Goal: Communication & Community: Answer question/provide support

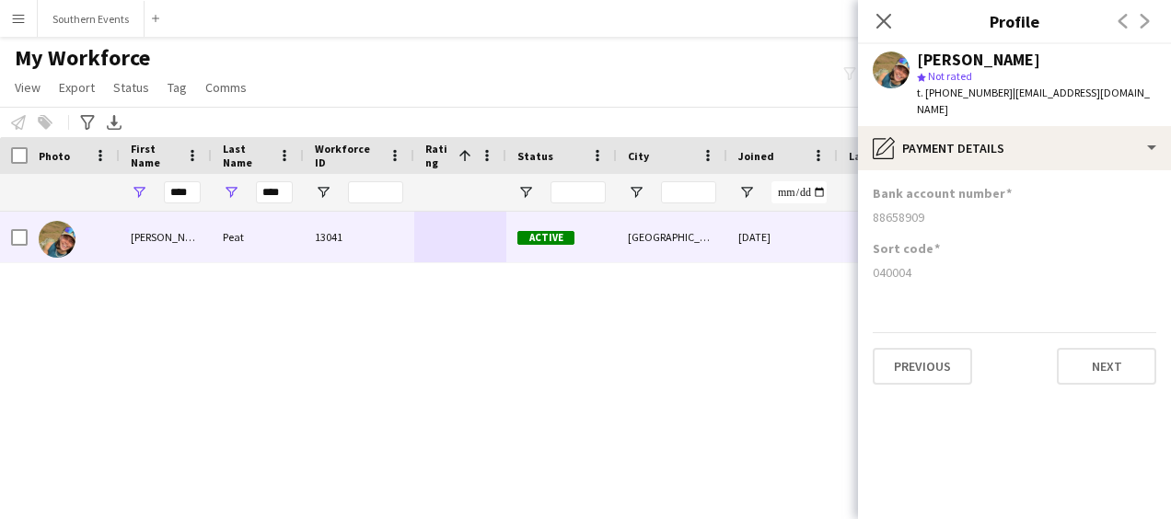
click at [876, 15] on icon at bounding box center [883, 21] width 15 height 15
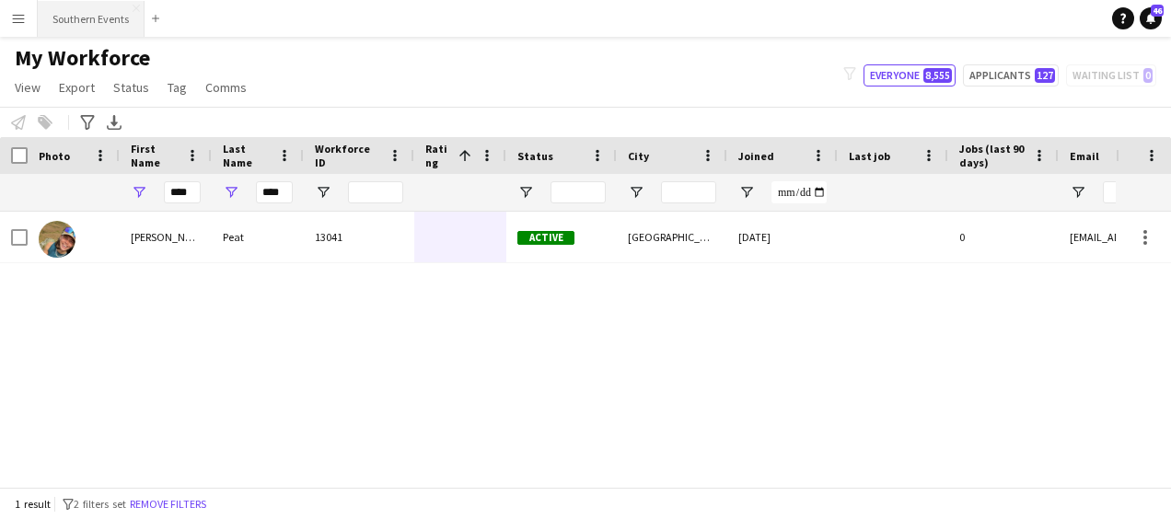
click at [89, 22] on button "Southern Events Close" at bounding box center [91, 19] width 107 height 36
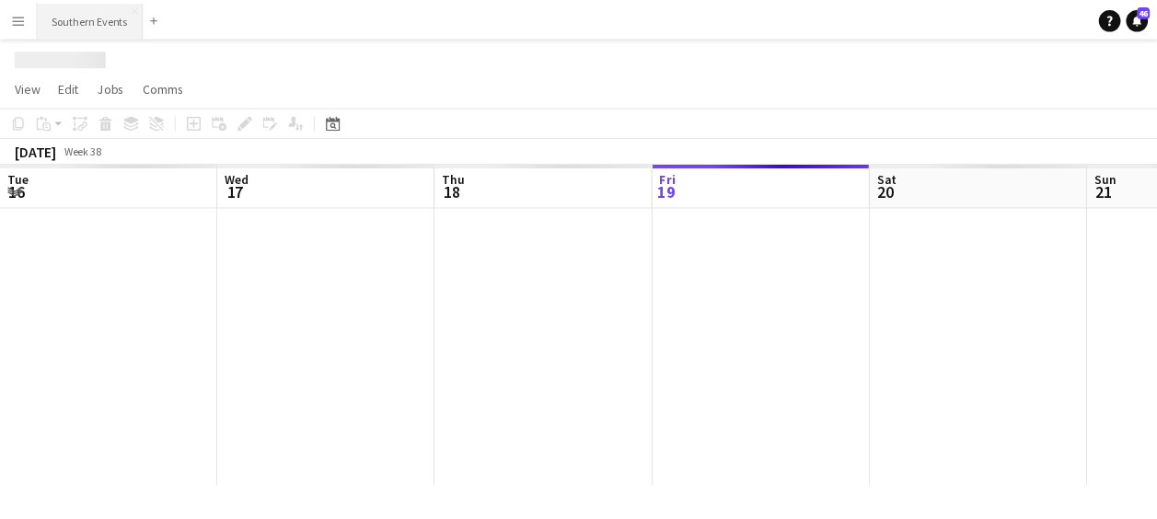
scroll to position [0, 440]
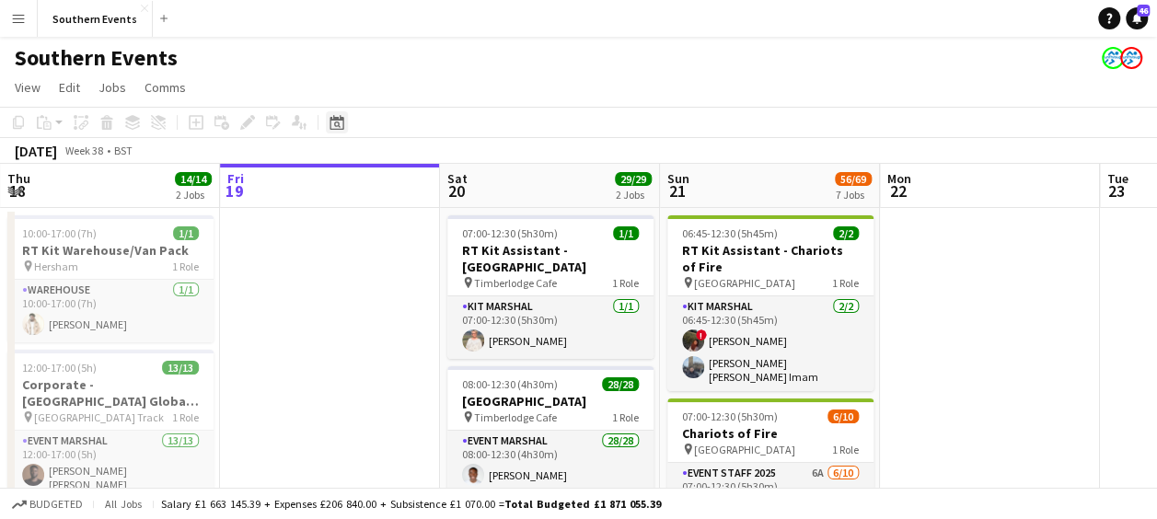
click at [331, 122] on icon "Date picker" at bounding box center [337, 122] width 15 height 15
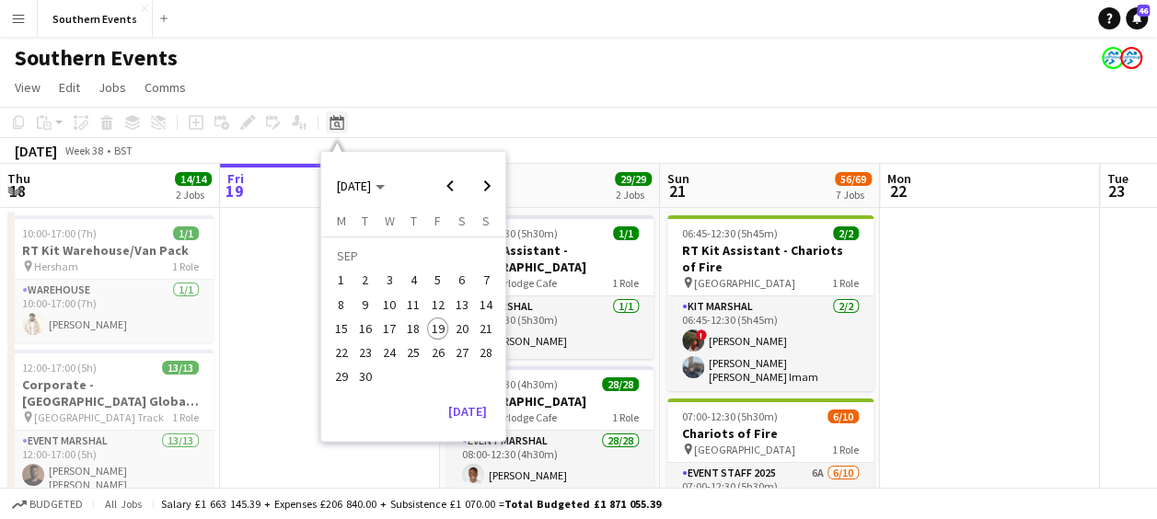
click at [331, 122] on icon "Date picker" at bounding box center [337, 122] width 15 height 15
click at [461, 356] on span "27" at bounding box center [462, 352] width 22 height 22
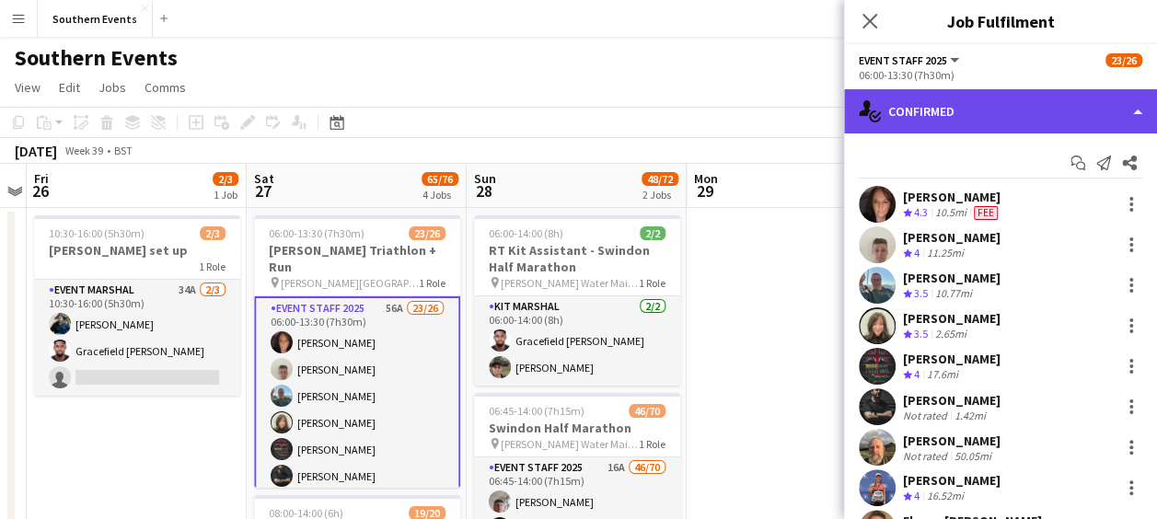
click at [965, 118] on div "single-neutral-actions-check-2 Confirmed" at bounding box center [1000, 111] width 313 height 44
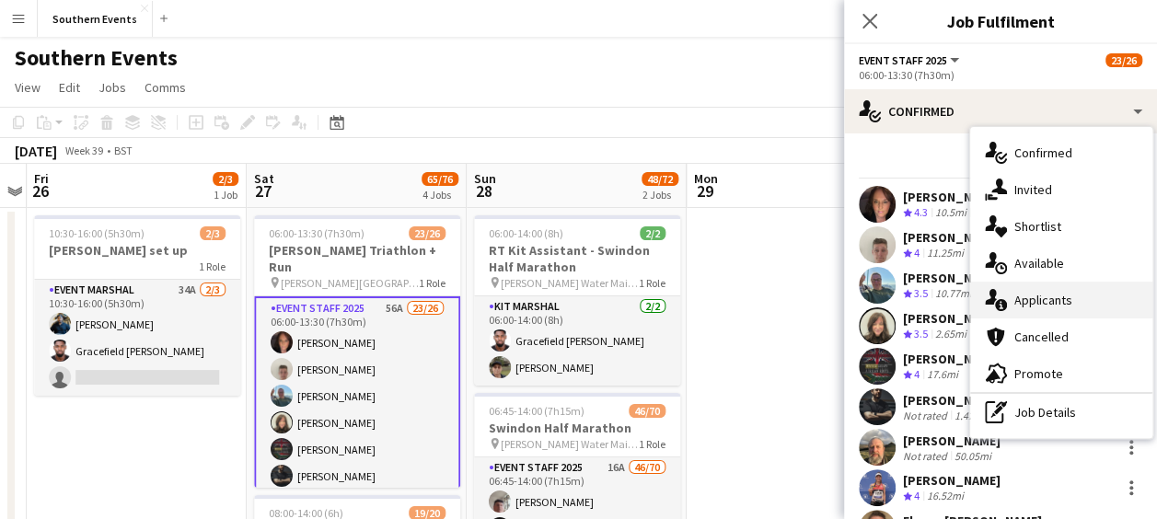
click at [1032, 295] on span "Applicants" at bounding box center [1043, 300] width 58 height 17
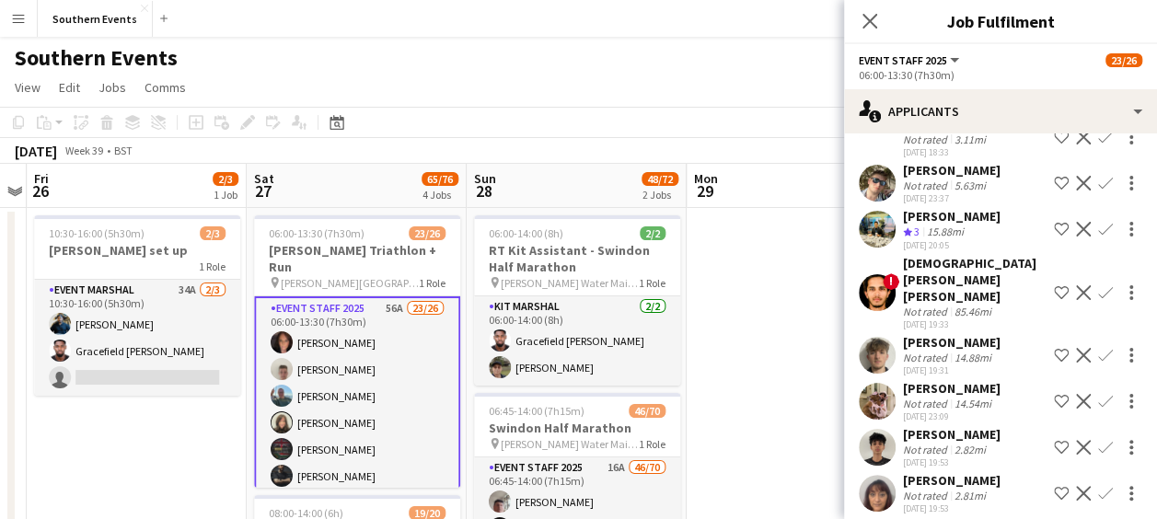
scroll to position [325, 0]
click at [973, 396] on div "14.54mi" at bounding box center [973, 403] width 44 height 14
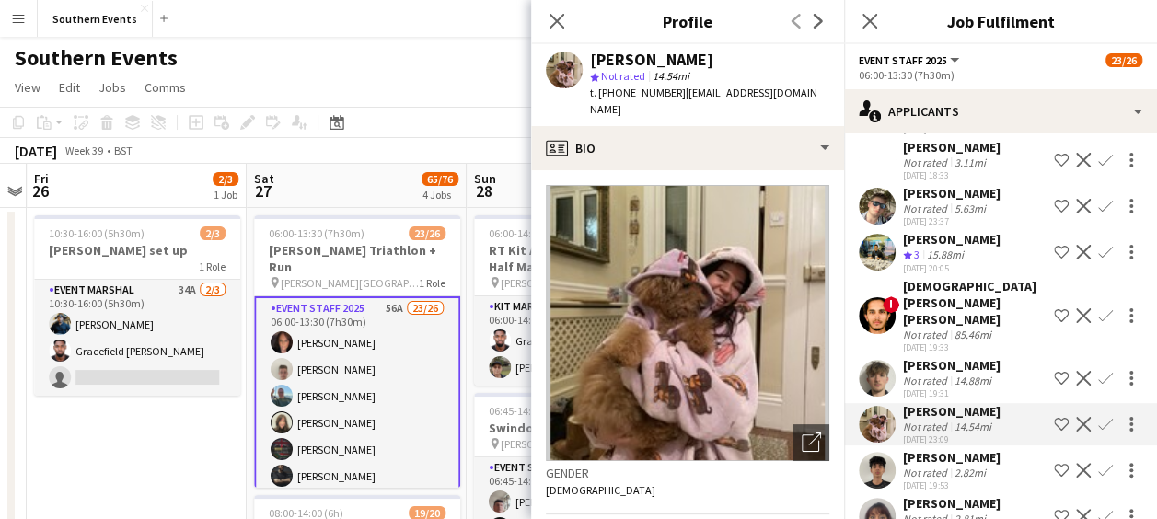
scroll to position [291, 0]
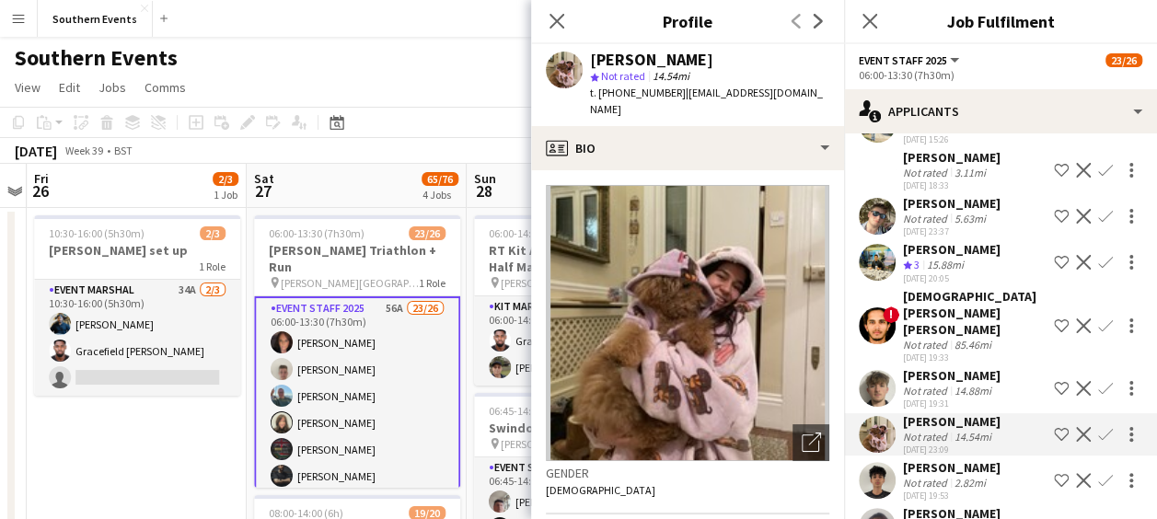
click at [1098, 213] on app-icon "Confirm" at bounding box center [1105, 216] width 15 height 15
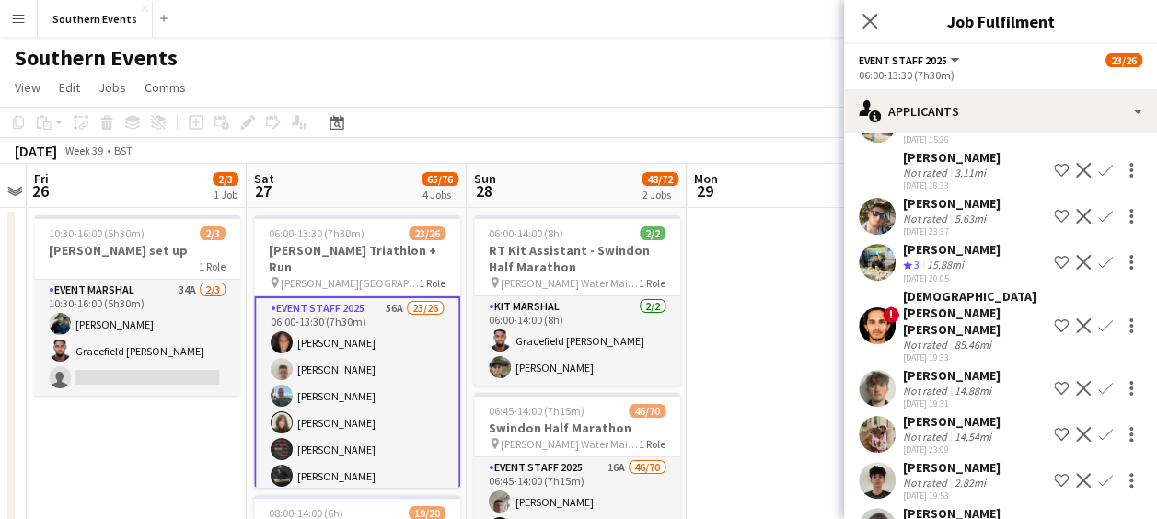
click at [1098, 213] on app-icon "Confirm" at bounding box center [1105, 216] width 15 height 15
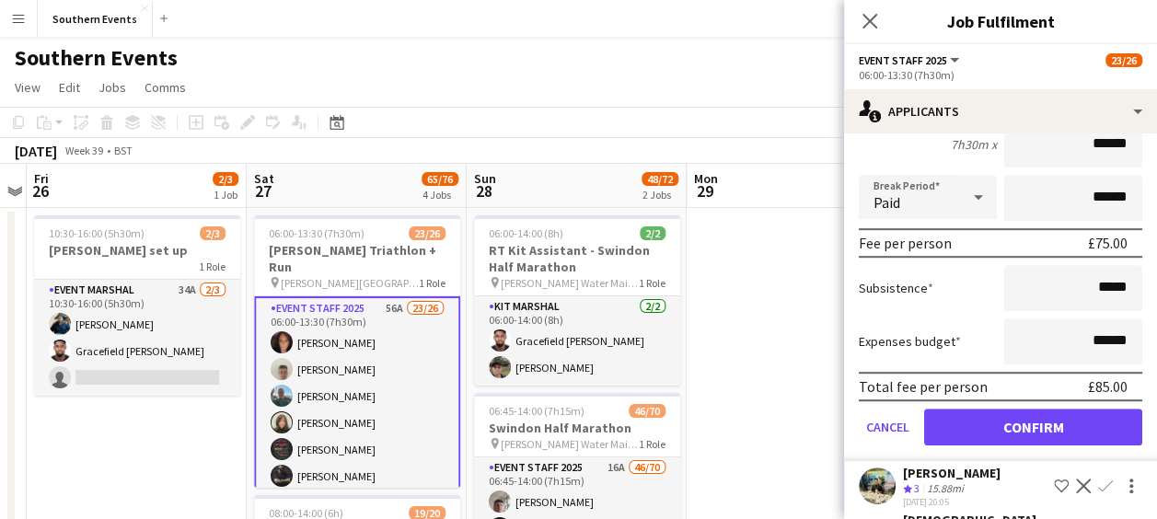
scroll to position [487, 0]
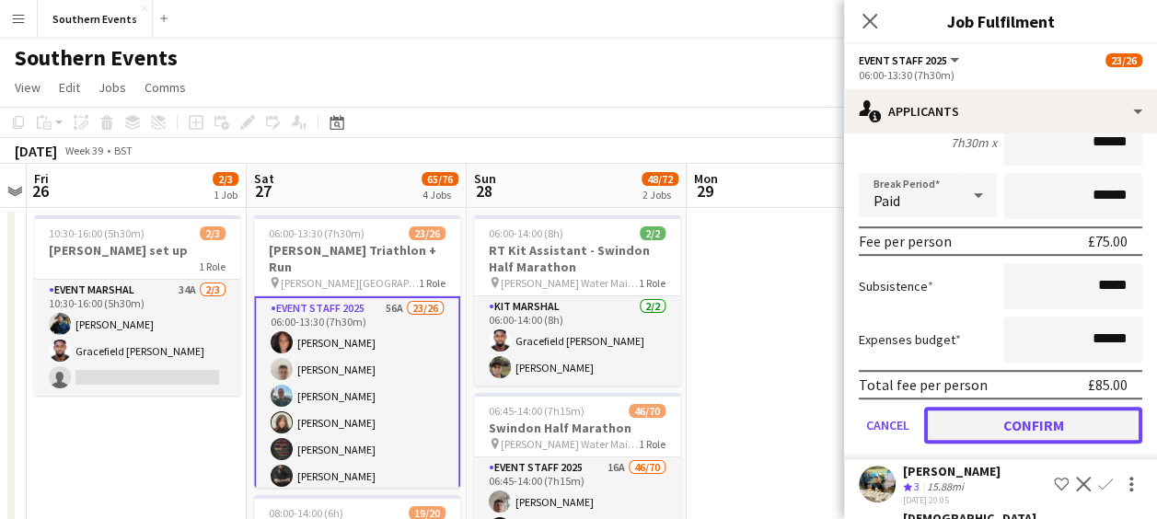
click at [983, 429] on button "Confirm" at bounding box center [1033, 425] width 218 height 37
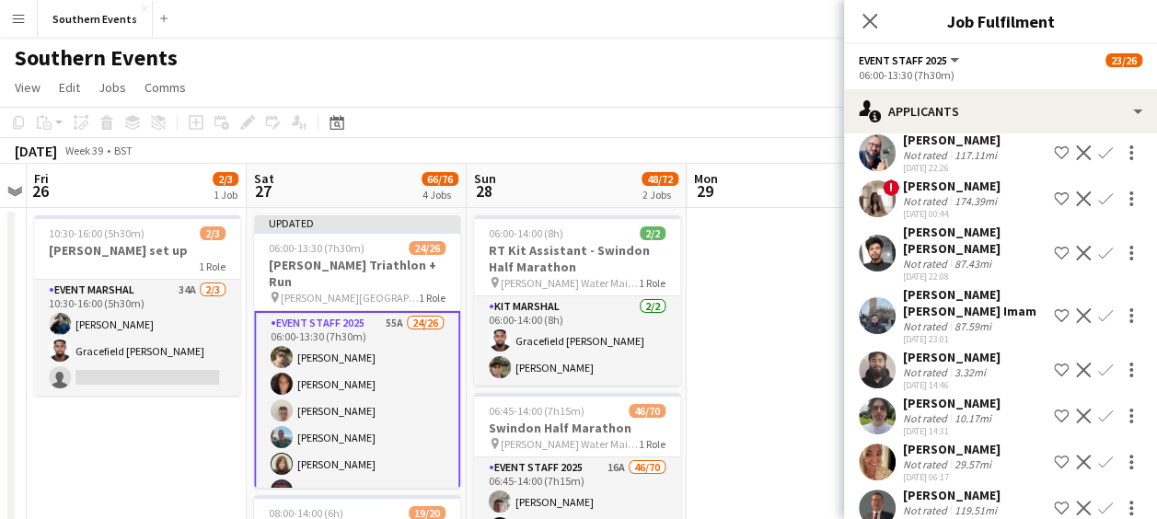
scroll to position [1609, 0]
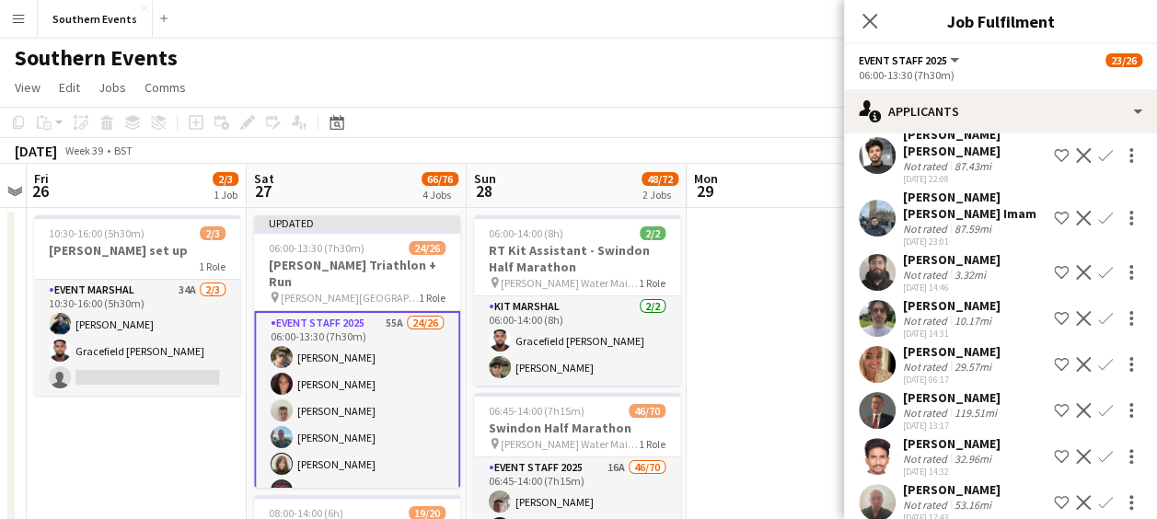
click at [886, 337] on app-user-avatar at bounding box center [877, 318] width 37 height 37
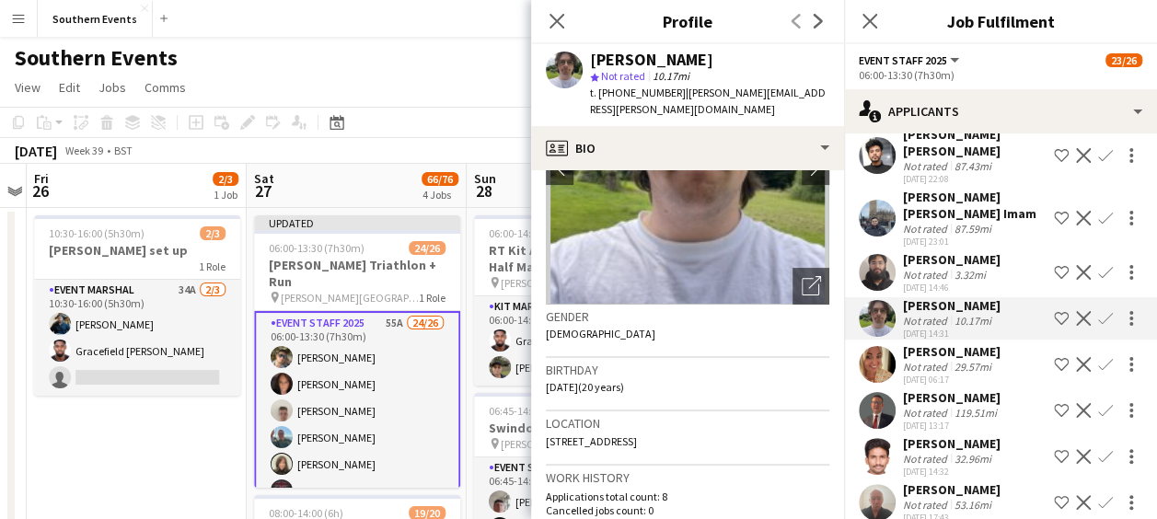
scroll to position [0, 0]
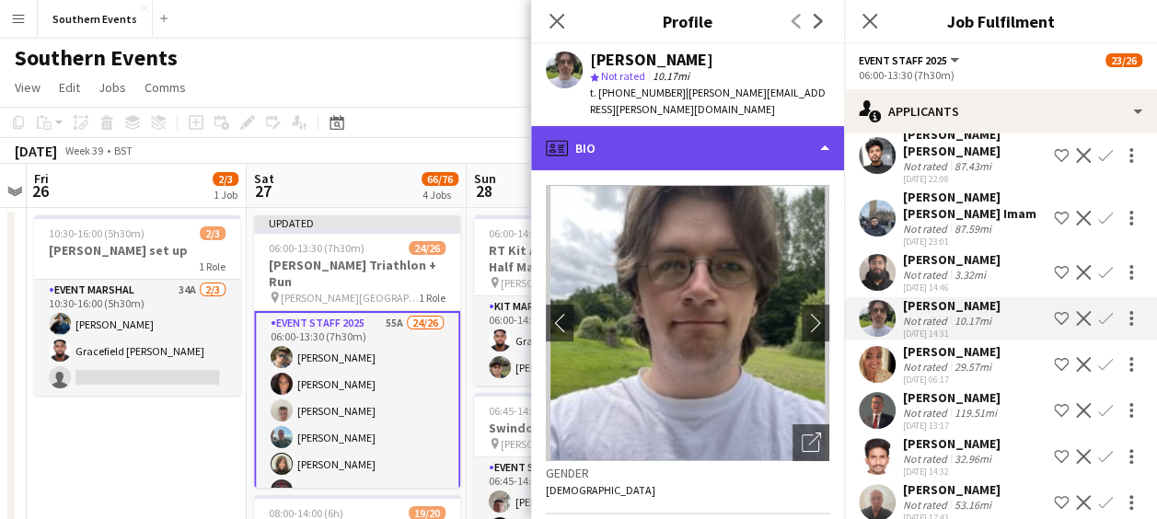
click at [748, 126] on div "profile Bio" at bounding box center [687, 148] width 313 height 44
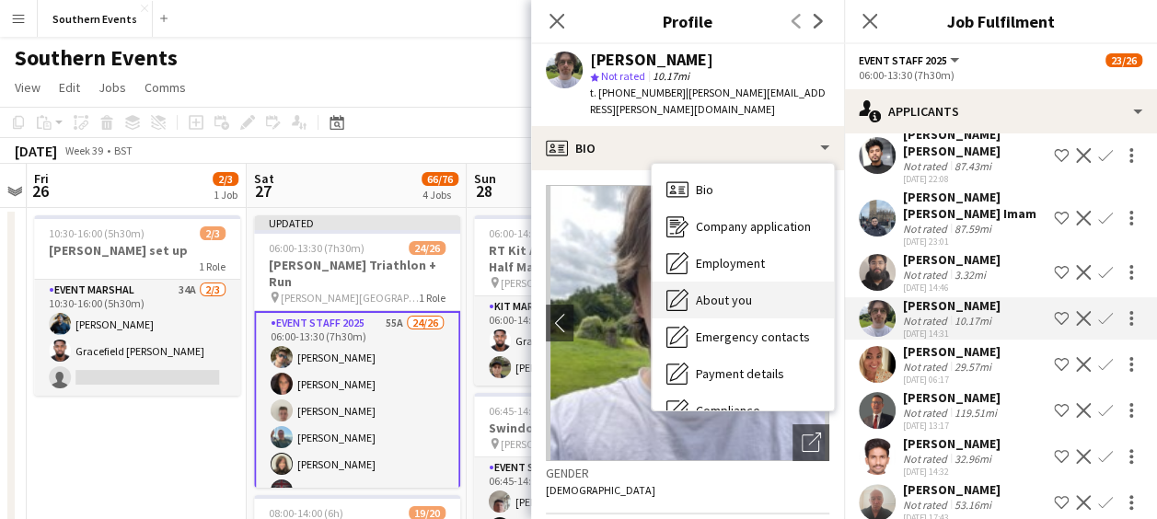
click at [720, 292] on span "About you" at bounding box center [724, 300] width 56 height 17
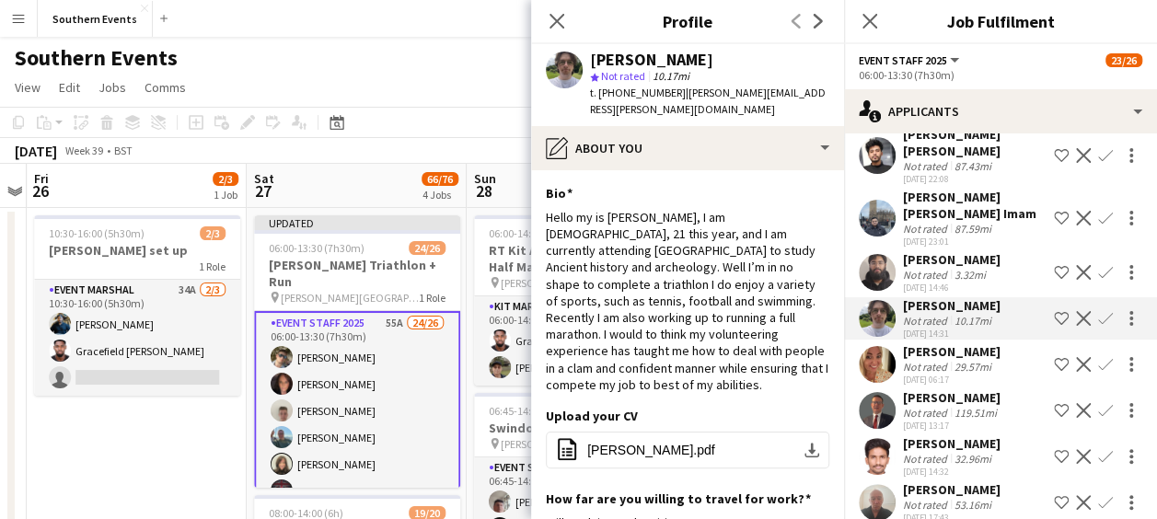
click at [1098, 326] on app-icon "Confirm" at bounding box center [1105, 318] width 15 height 15
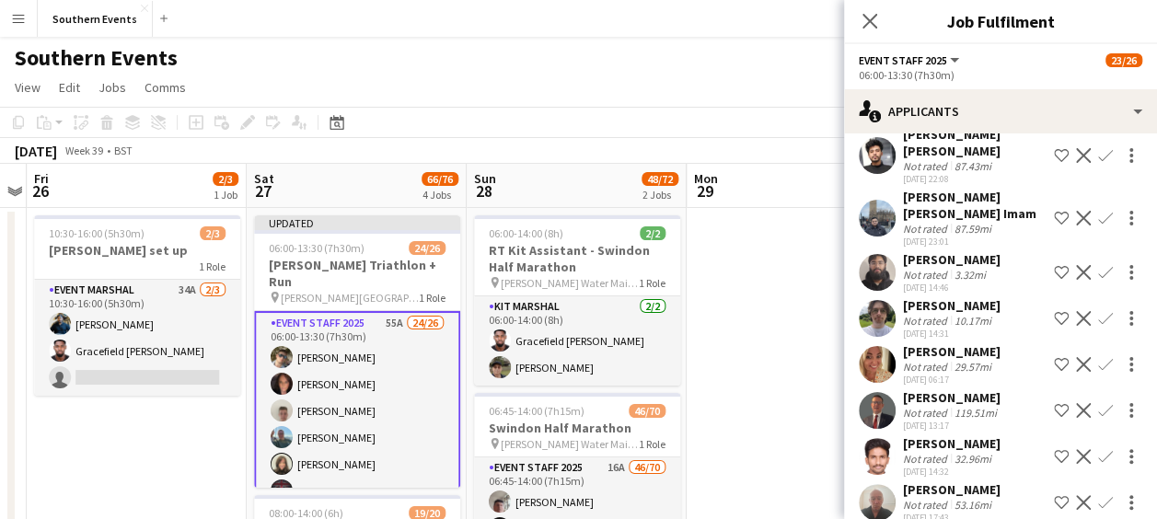
click at [1098, 326] on app-icon "Confirm" at bounding box center [1105, 318] width 15 height 15
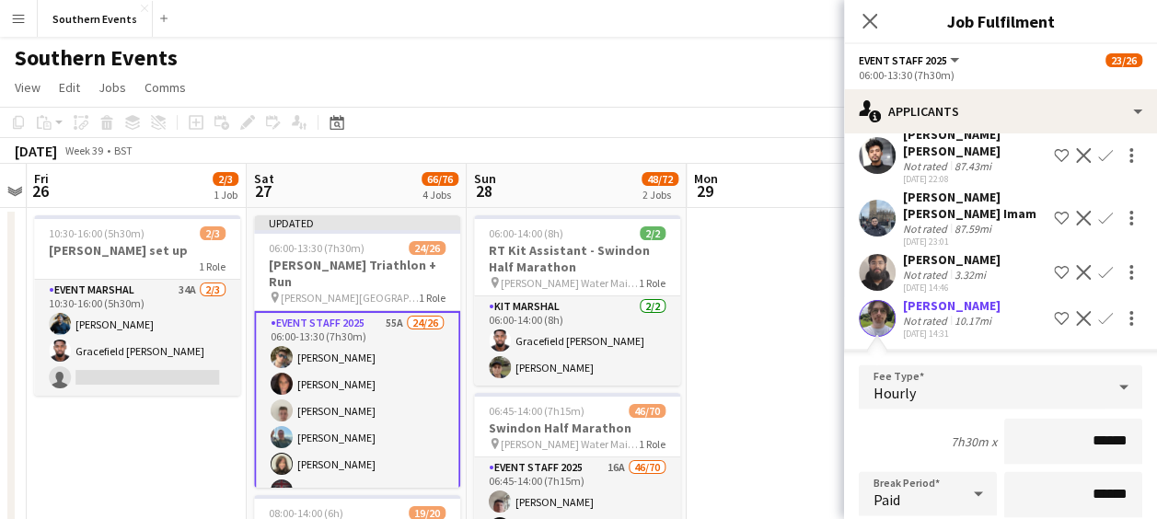
click at [876, 337] on app-user-avatar at bounding box center [877, 318] width 37 height 37
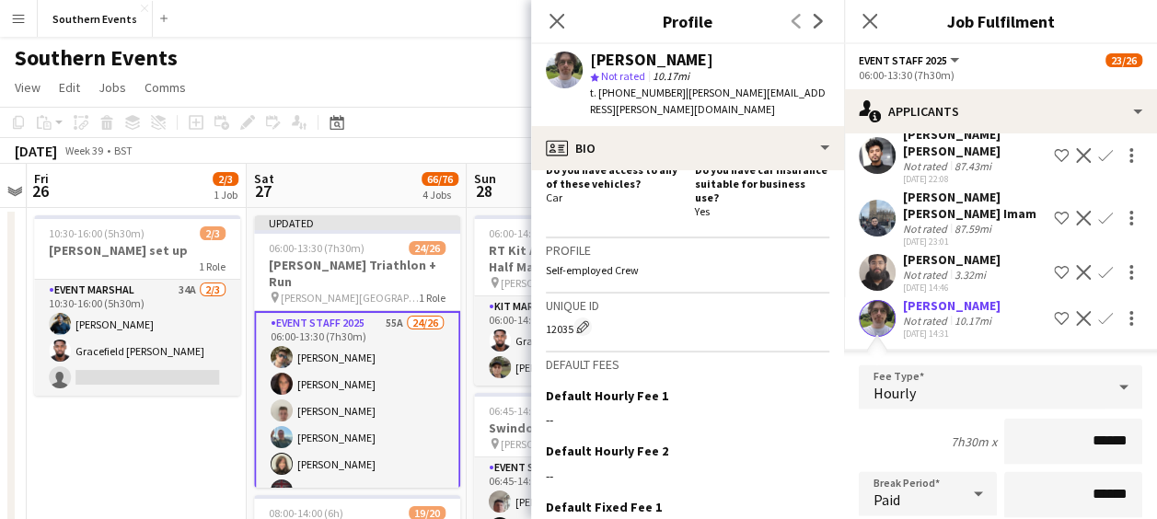
scroll to position [651, 0]
click at [815, 387] on app-icon "Edit this field" at bounding box center [822, 394] width 15 height 15
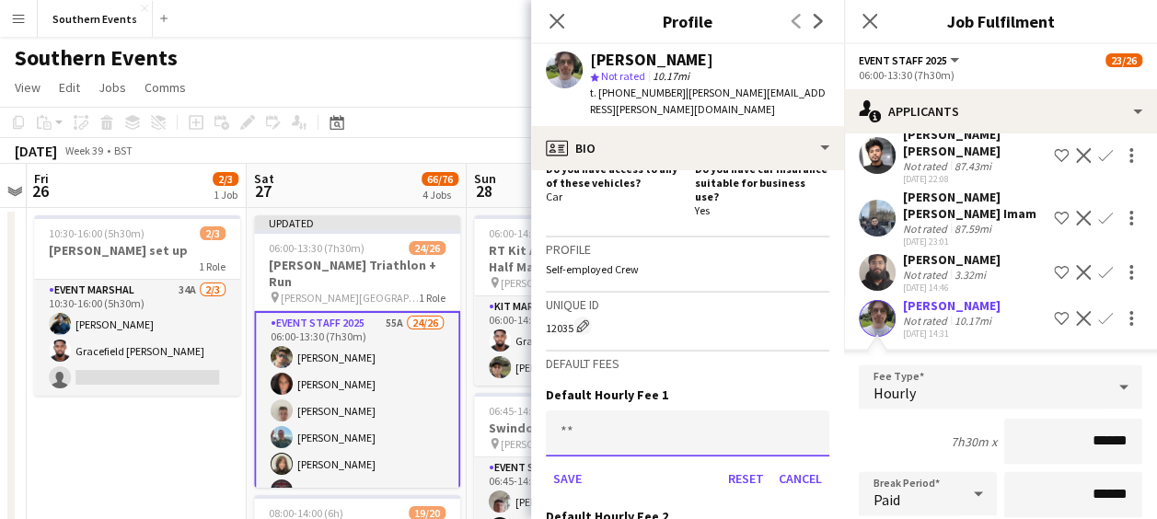
click at [596, 411] on input at bounding box center [687, 434] width 283 height 46
type input "***"
click at [567, 464] on button "Save" at bounding box center [567, 478] width 43 height 29
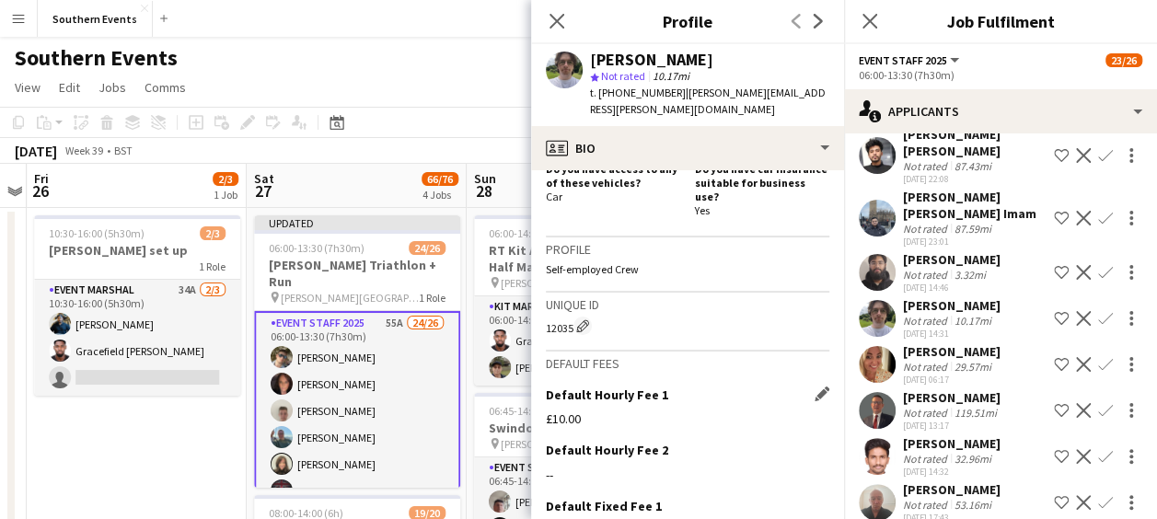
click at [1098, 326] on app-icon "Confirm" at bounding box center [1105, 318] width 15 height 15
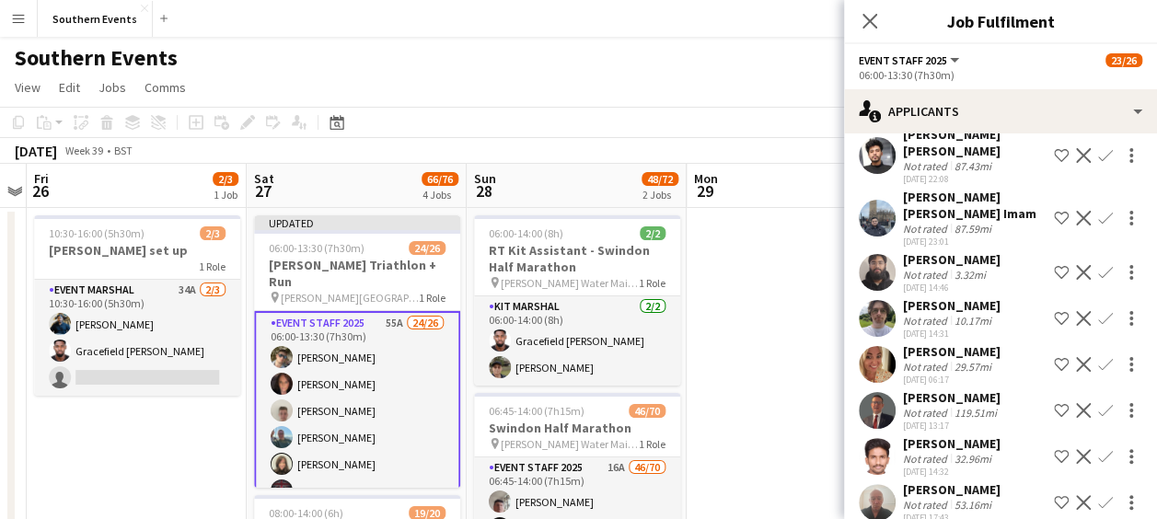
click at [1098, 326] on app-icon "Confirm" at bounding box center [1105, 318] width 15 height 15
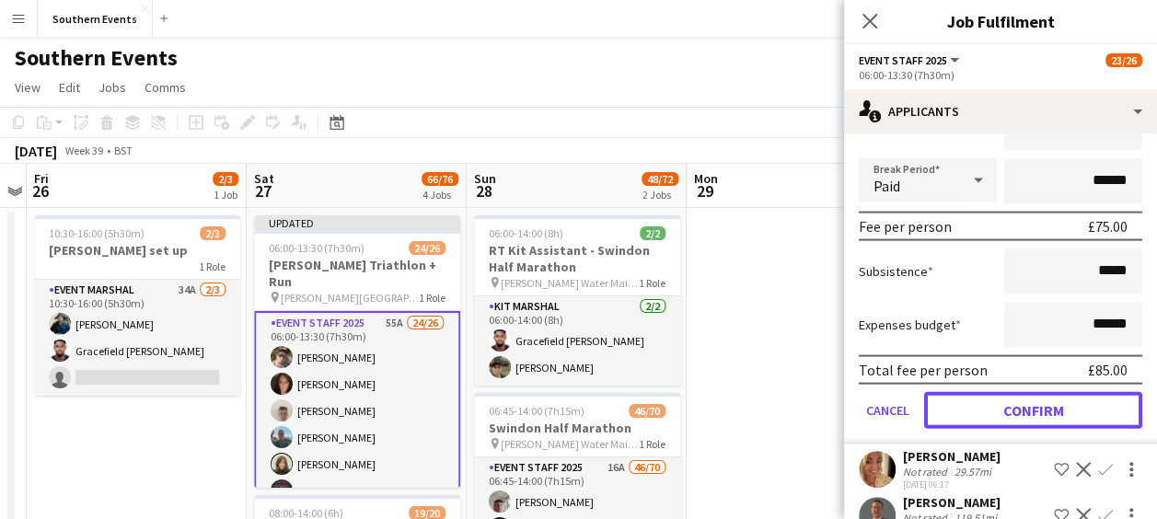
click at [1000, 429] on button "Confirm" at bounding box center [1033, 410] width 218 height 37
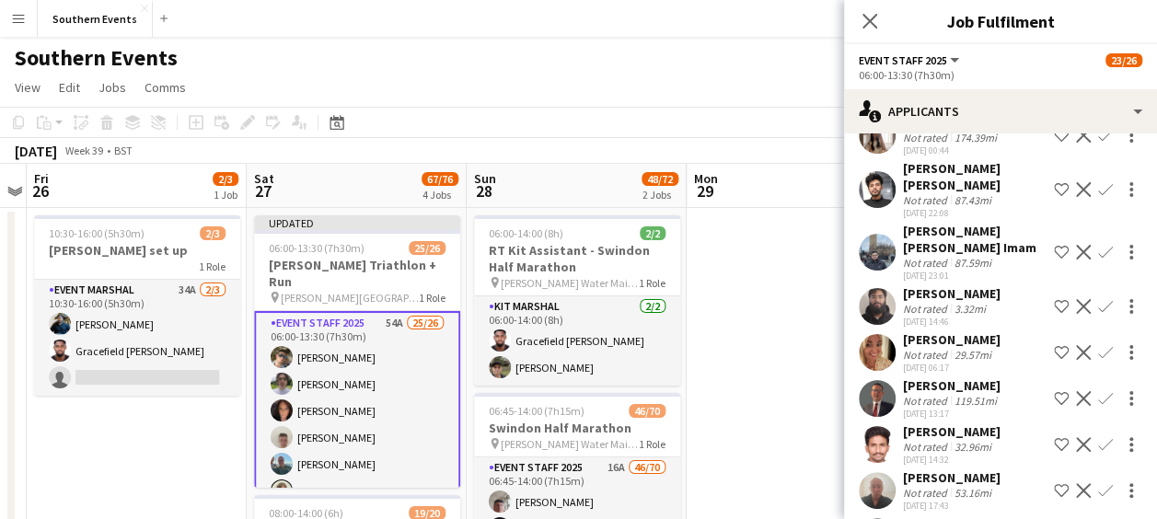
scroll to position [1587, 0]
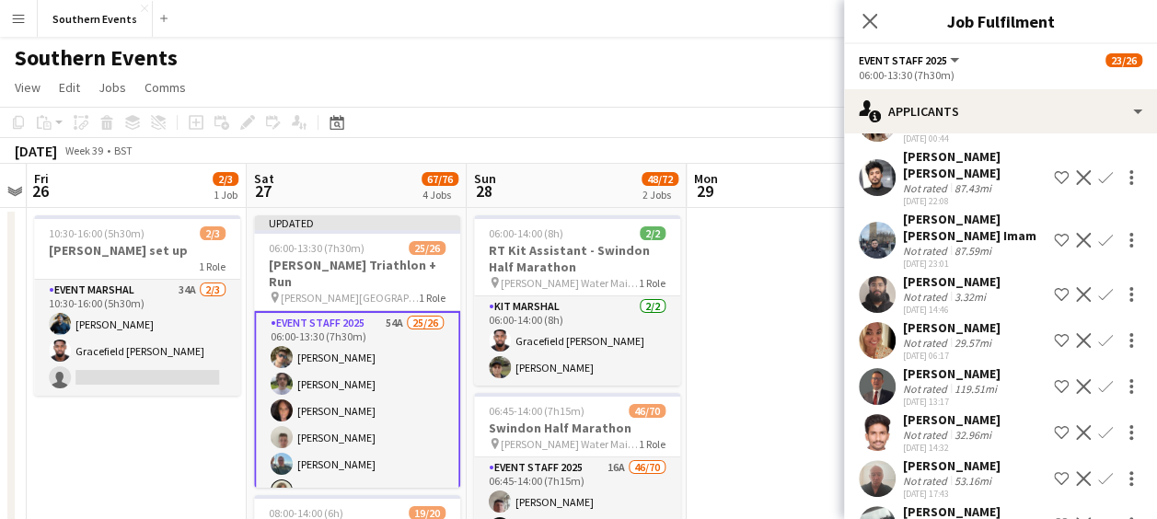
click at [870, 359] on app-user-avatar at bounding box center [877, 340] width 37 height 37
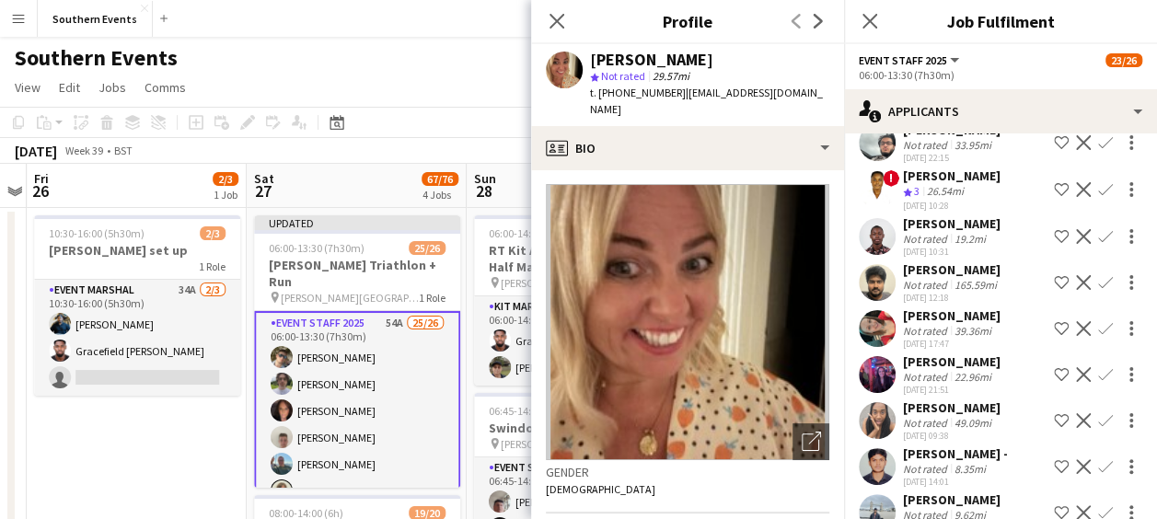
scroll to position [1971, 0]
click at [879, 345] on app-user-avatar at bounding box center [877, 326] width 37 height 37
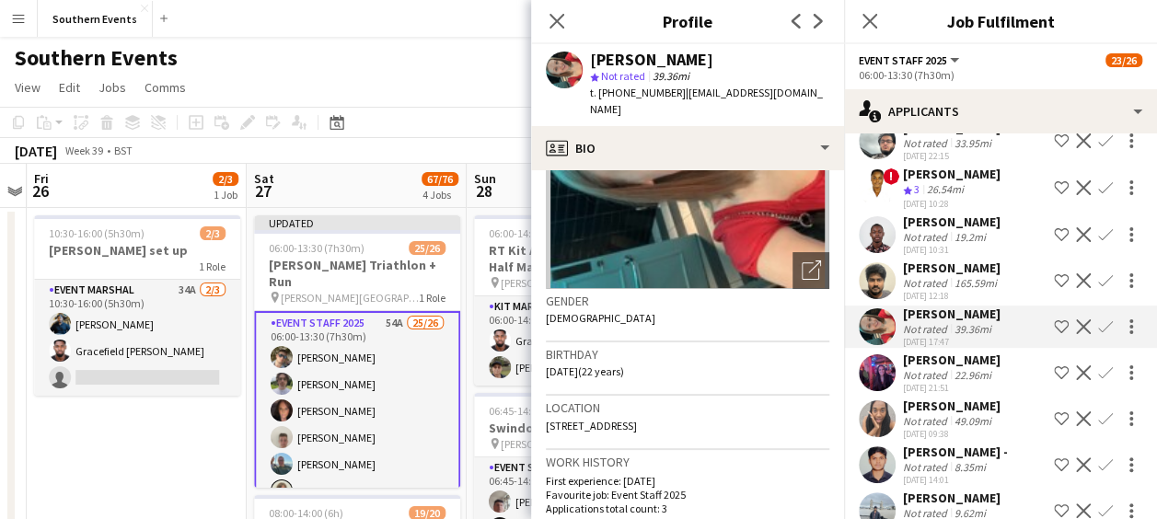
scroll to position [186, 0]
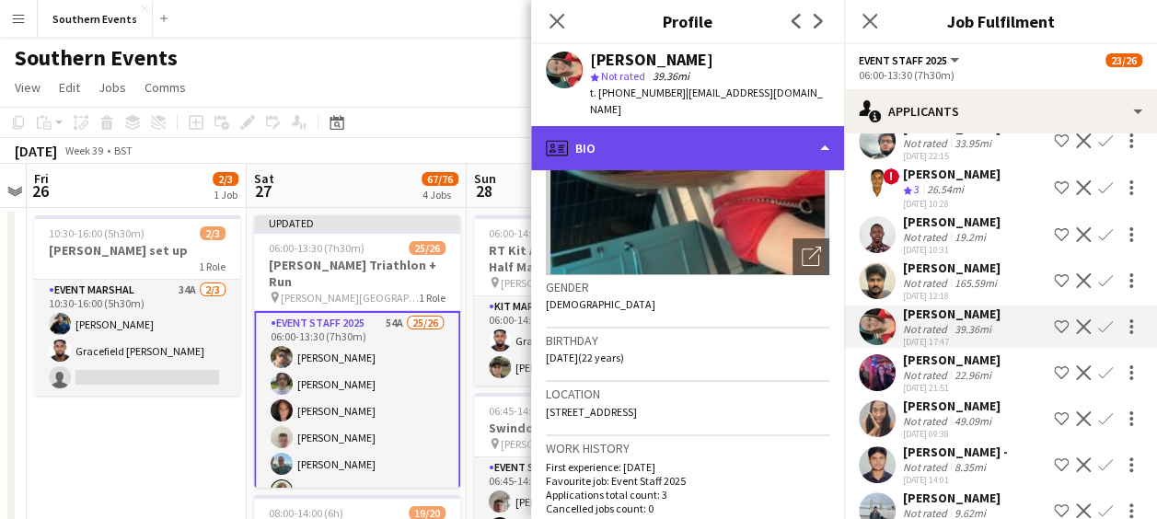
click at [744, 129] on div "profile Bio" at bounding box center [687, 148] width 313 height 44
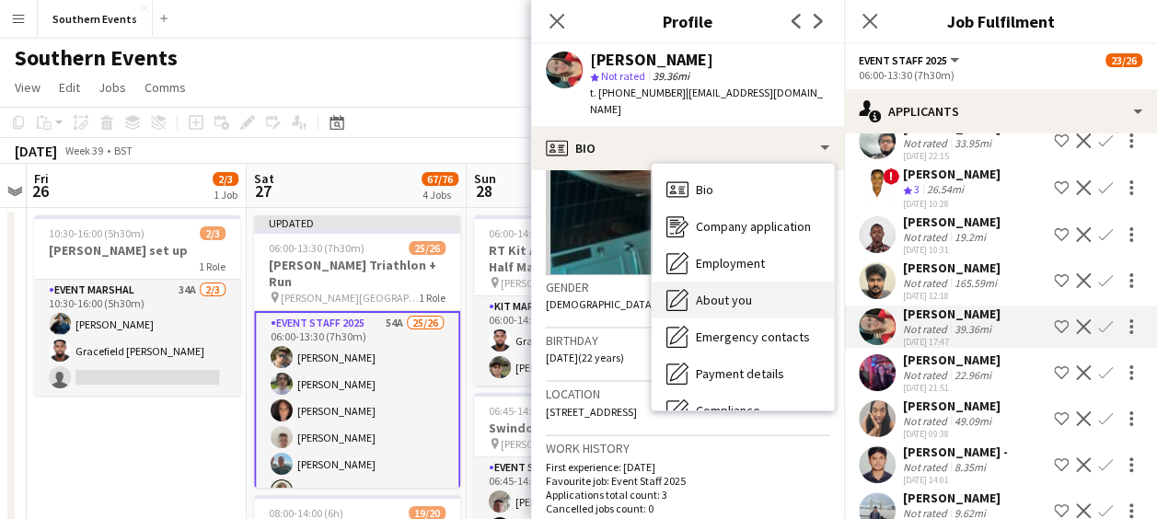
click at [718, 292] on span "About you" at bounding box center [724, 300] width 56 height 17
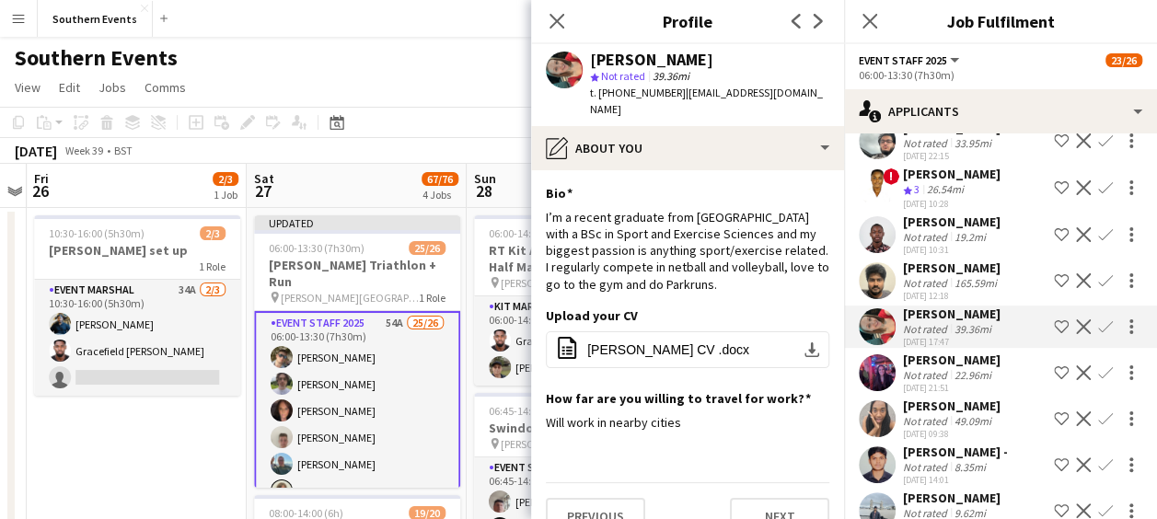
click at [1098, 334] on app-icon "Confirm" at bounding box center [1105, 326] width 15 height 15
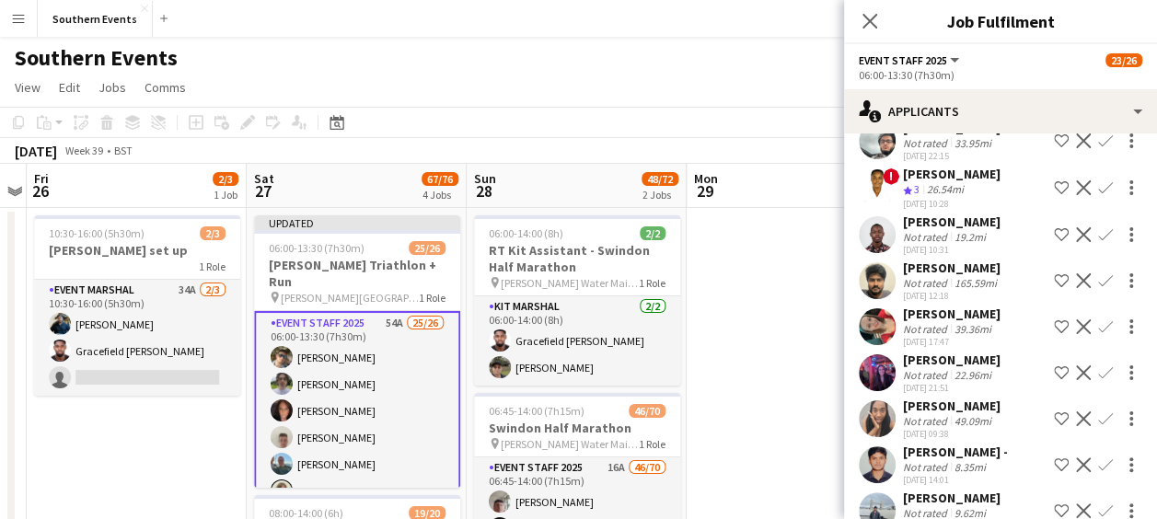
click at [1098, 334] on app-icon "Confirm" at bounding box center [1105, 326] width 15 height 15
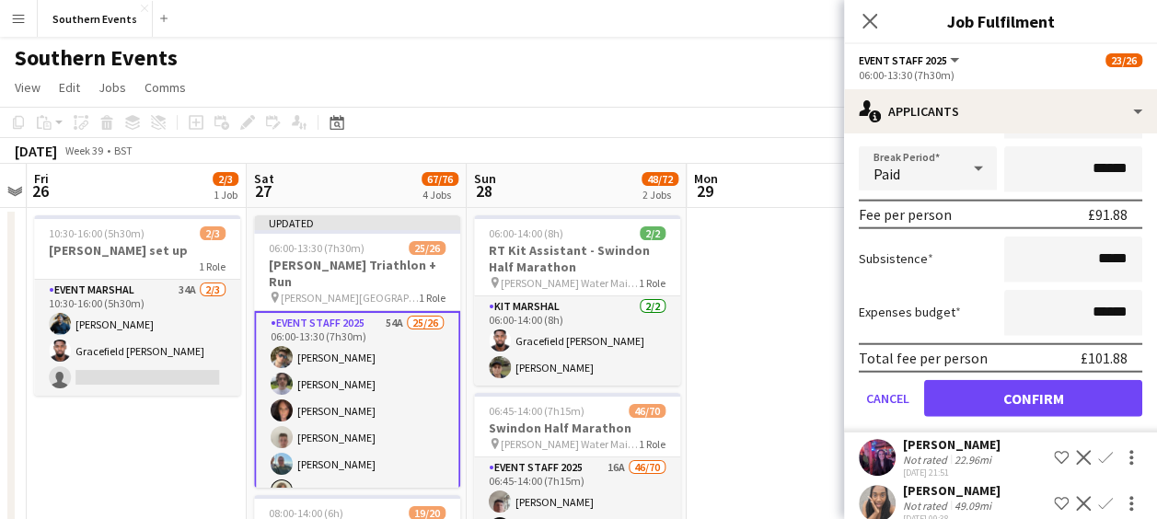
scroll to position [2305, 0]
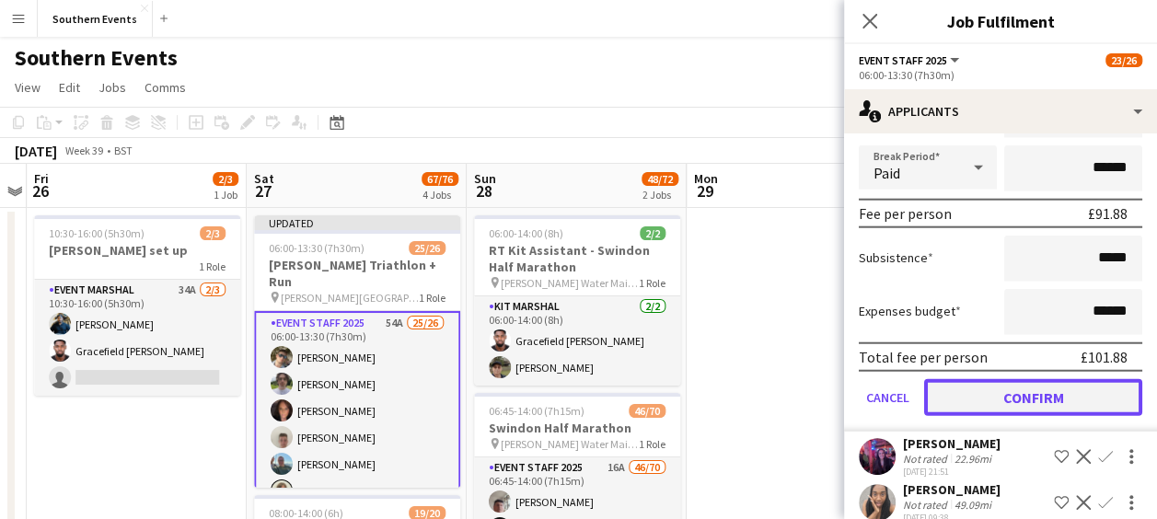
click at [1003, 416] on button "Confirm" at bounding box center [1033, 397] width 218 height 37
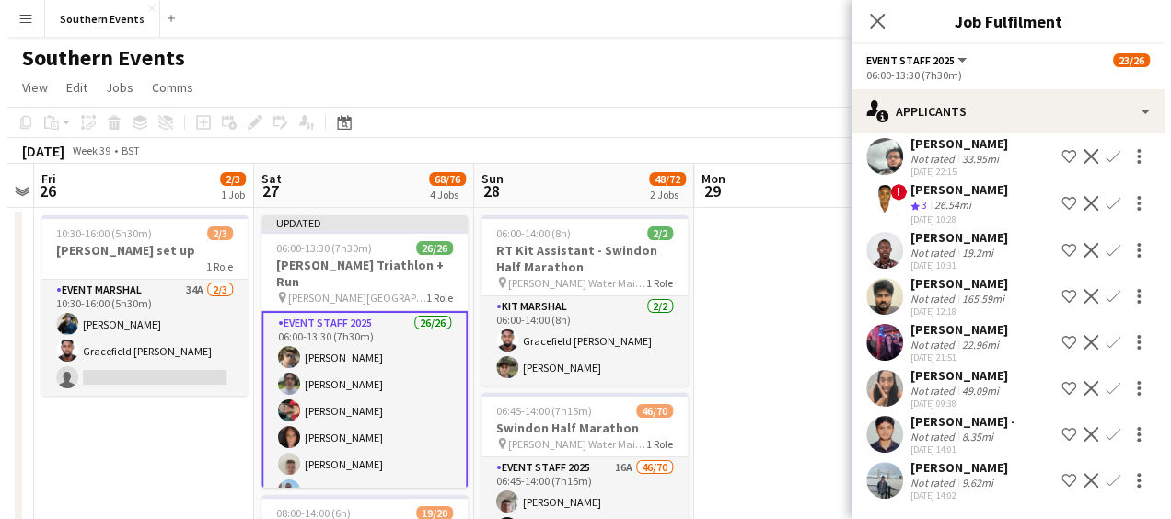
scroll to position [1842, 0]
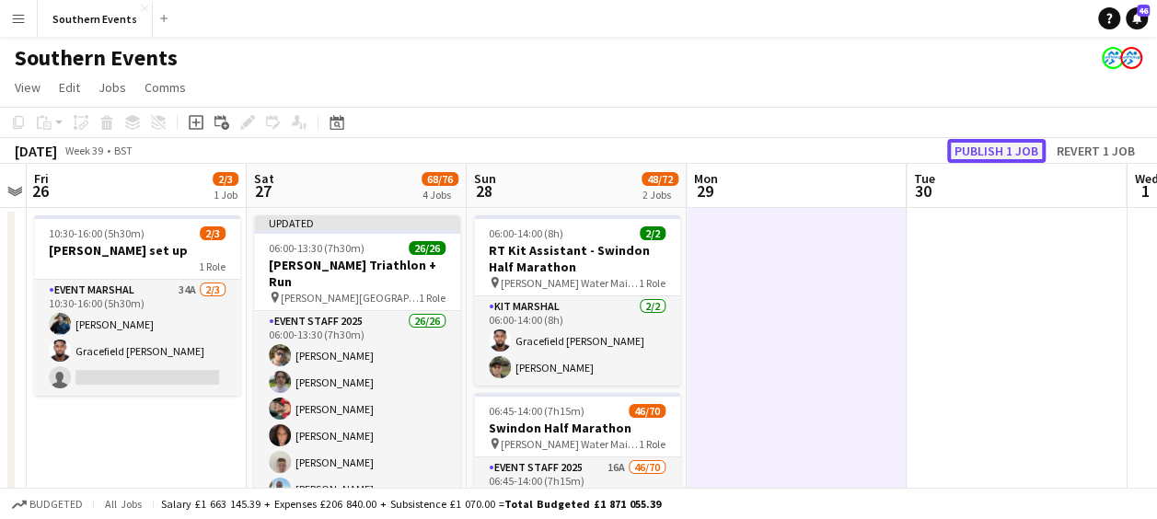
click at [989, 151] on button "Publish 1 job" at bounding box center [996, 151] width 98 height 24
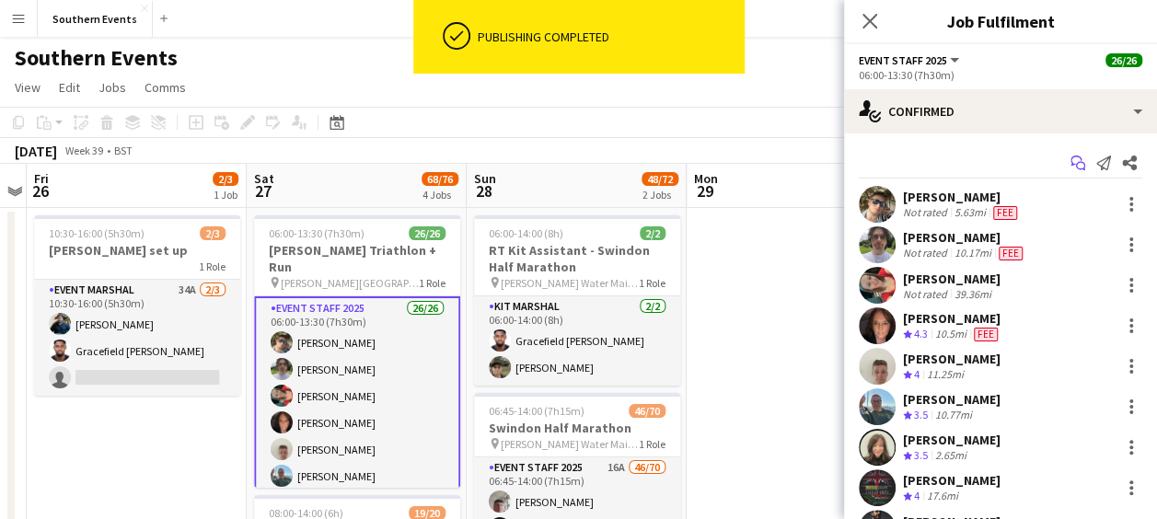
click at [1070, 163] on icon "Start chat" at bounding box center [1077, 163] width 15 height 15
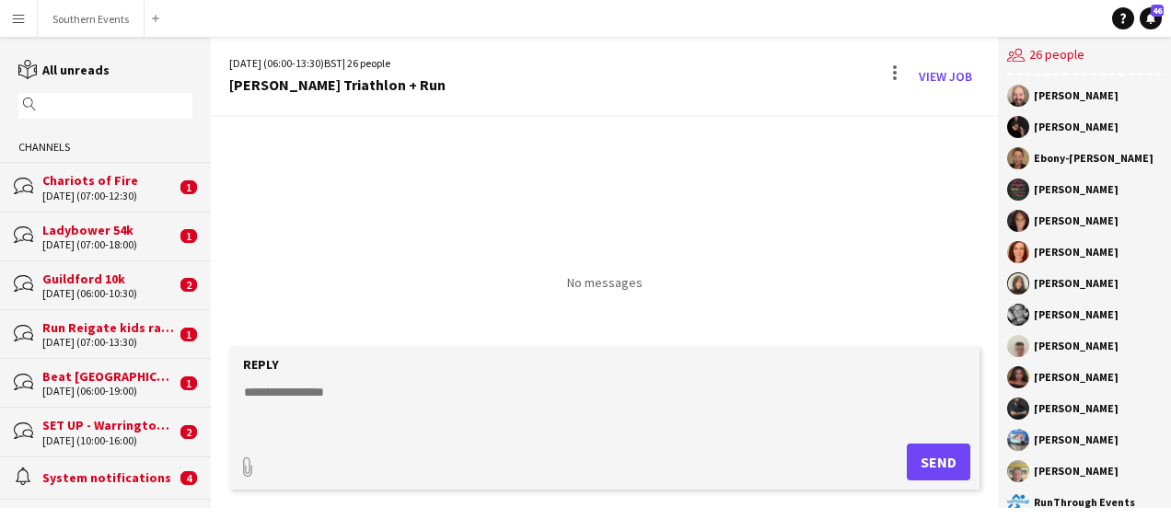
scroll to position [399, 0]
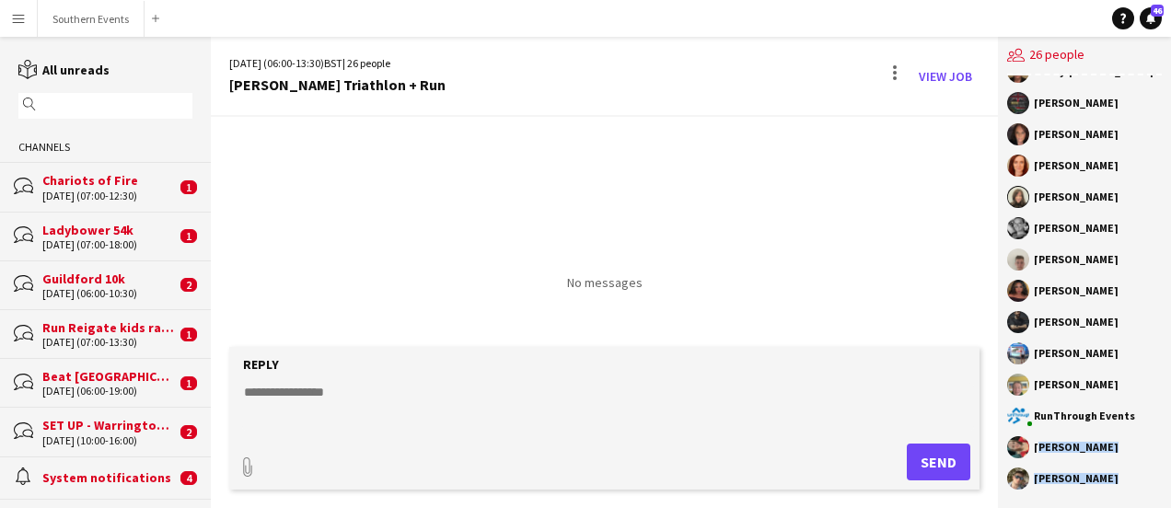
drag, startPoint x: 1034, startPoint y: 446, endPoint x: 1105, endPoint y: 479, distance: 78.7
click at [1105, 479] on div "[PERSON_NAME] [PERSON_NAME] [PERSON_NAME] [PERSON_NAME] [PERSON_NAME] [PERSON_N…" at bounding box center [1084, 291] width 173 height 433
copy div "[PERSON_NAME] [PERSON_NAME]"
click at [815, 420] on textarea at bounding box center [608, 407] width 732 height 48
click at [893, 79] on div at bounding box center [895, 76] width 22 height 29
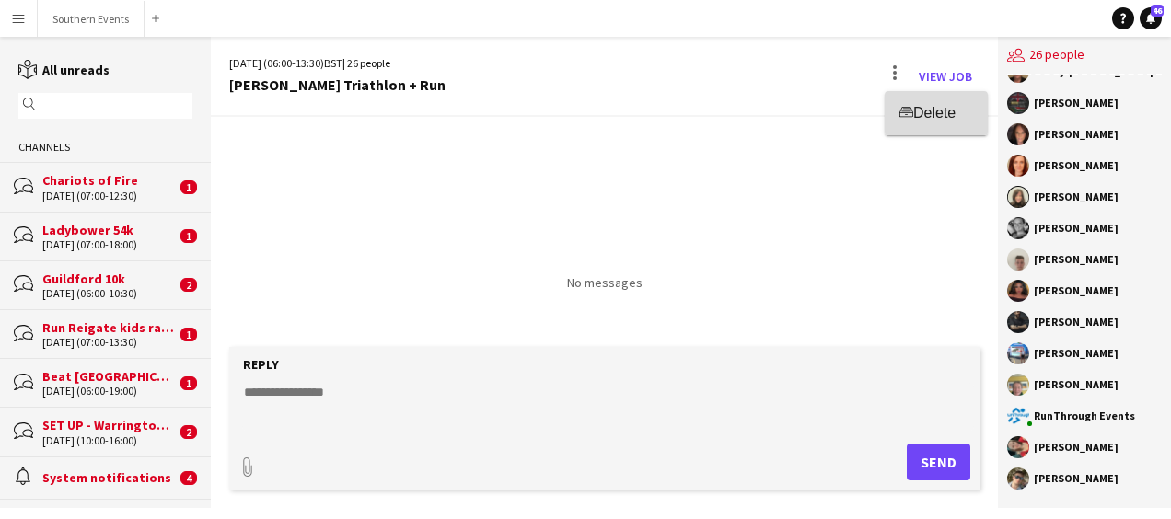
click at [915, 105] on span "Delete" at bounding box center [934, 113] width 42 height 16
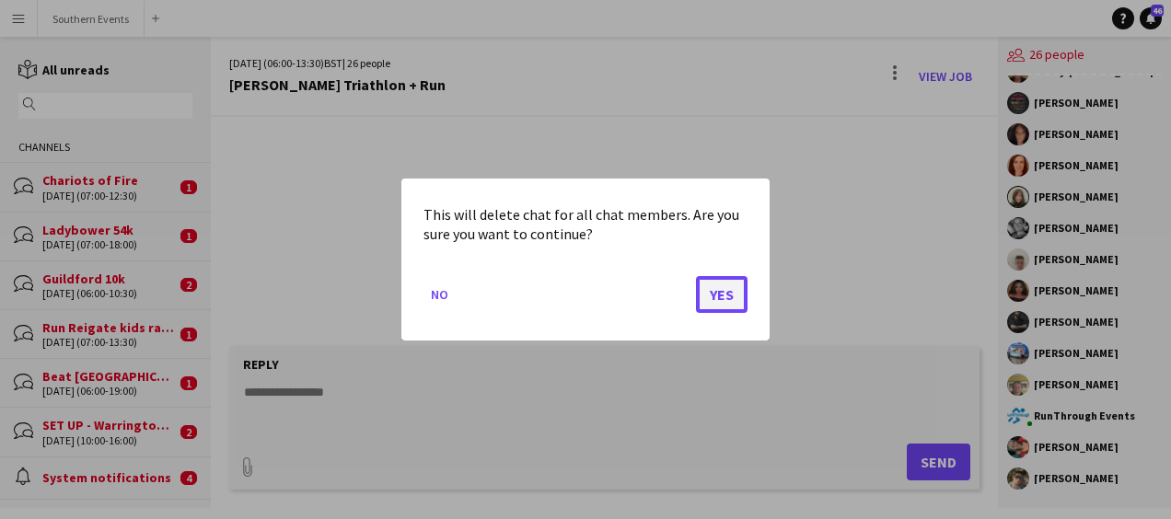
click at [714, 295] on button "Yes" at bounding box center [722, 294] width 52 height 37
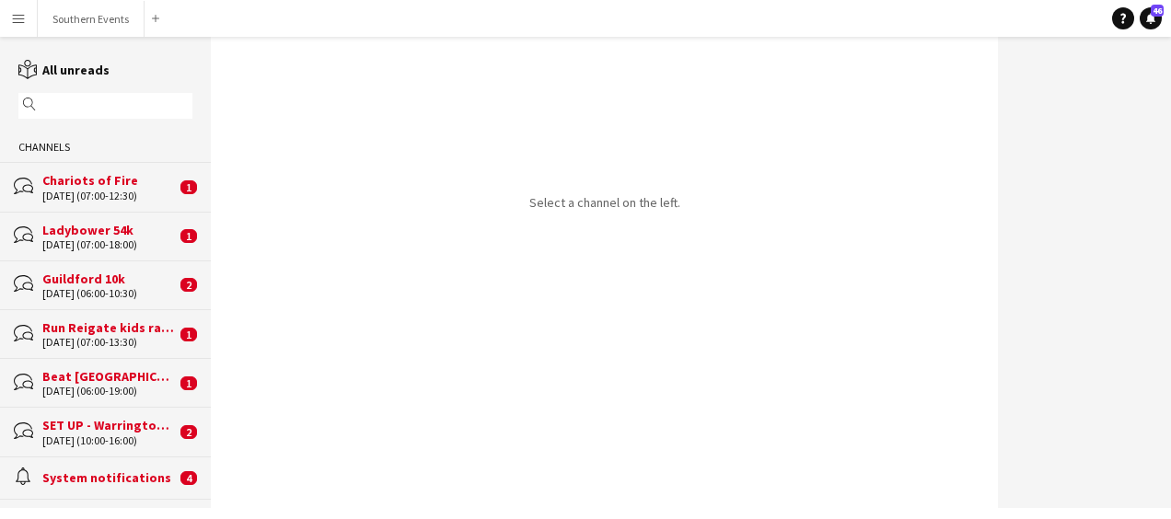
click at [81, 186] on div "Chariots of Fire" at bounding box center [108, 180] width 133 height 17
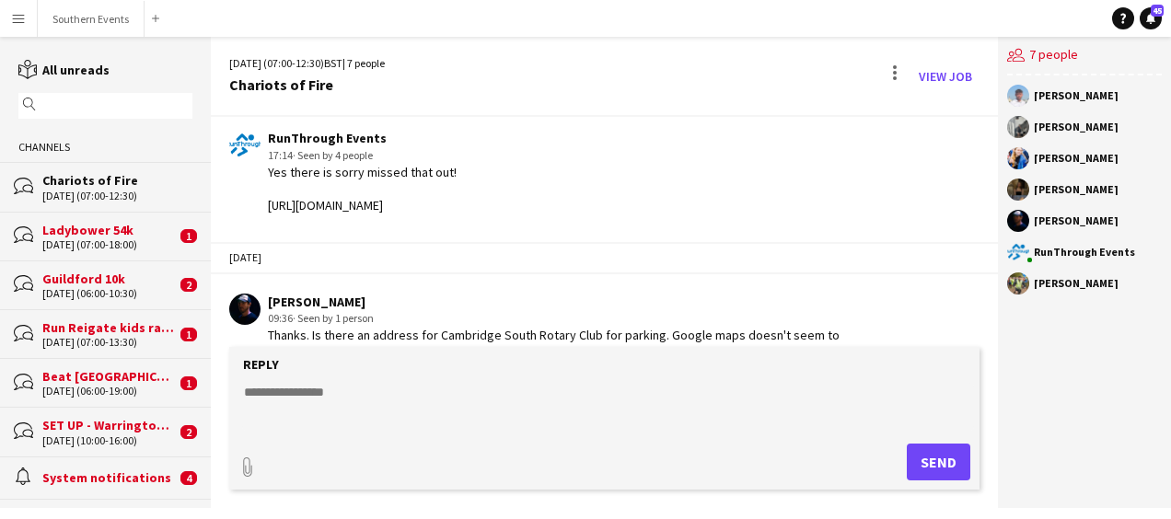
scroll to position [3376, 0]
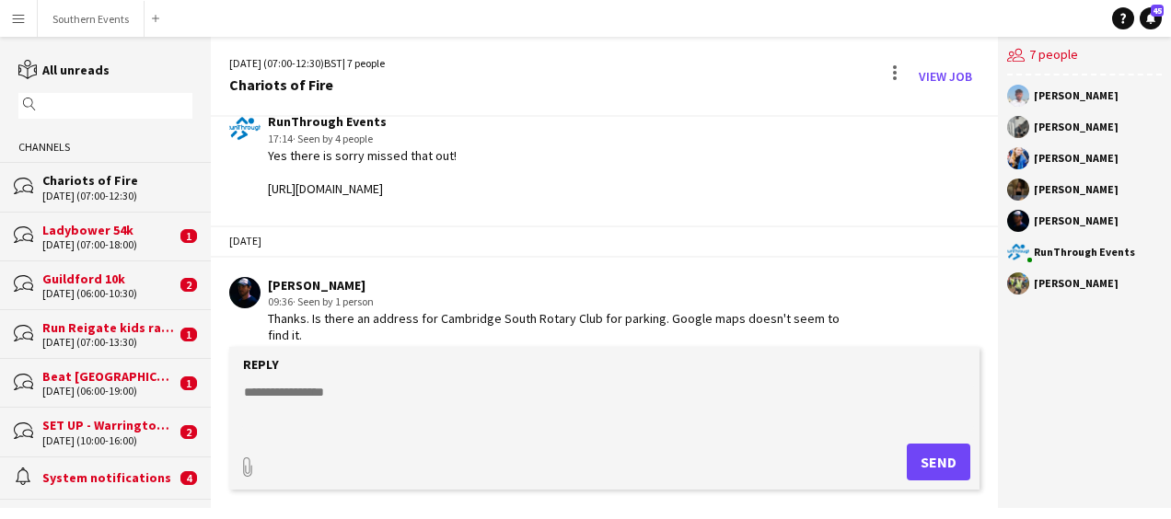
click at [293, 386] on textarea at bounding box center [608, 407] width 732 height 48
type textarea "*"
type textarea "**********"
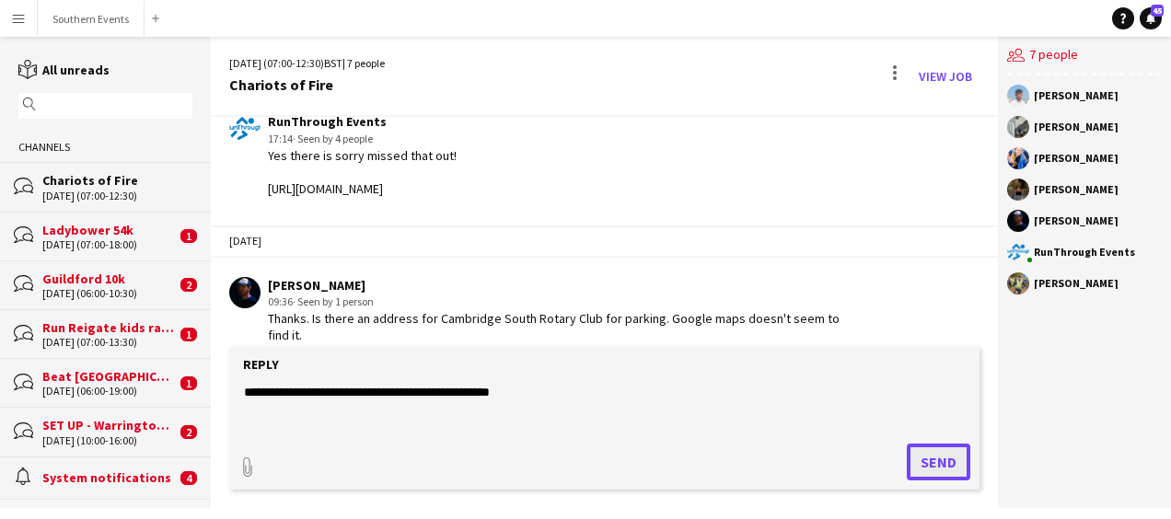
click at [933, 454] on button "Send" at bounding box center [939, 462] width 64 height 37
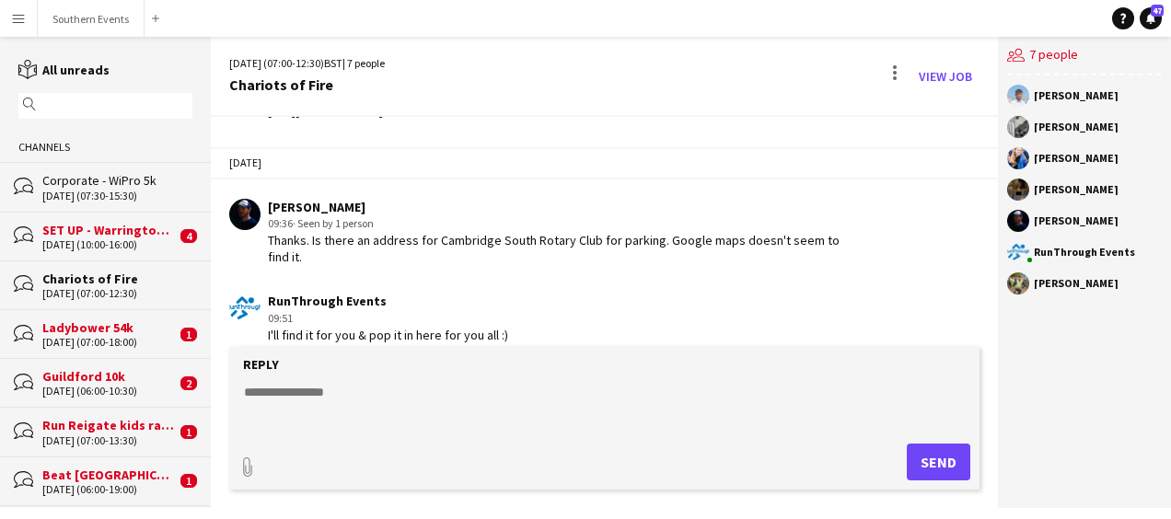
click at [878, 356] on div "Reply" at bounding box center [604, 364] width 732 height 17
